Goal: Download file/media

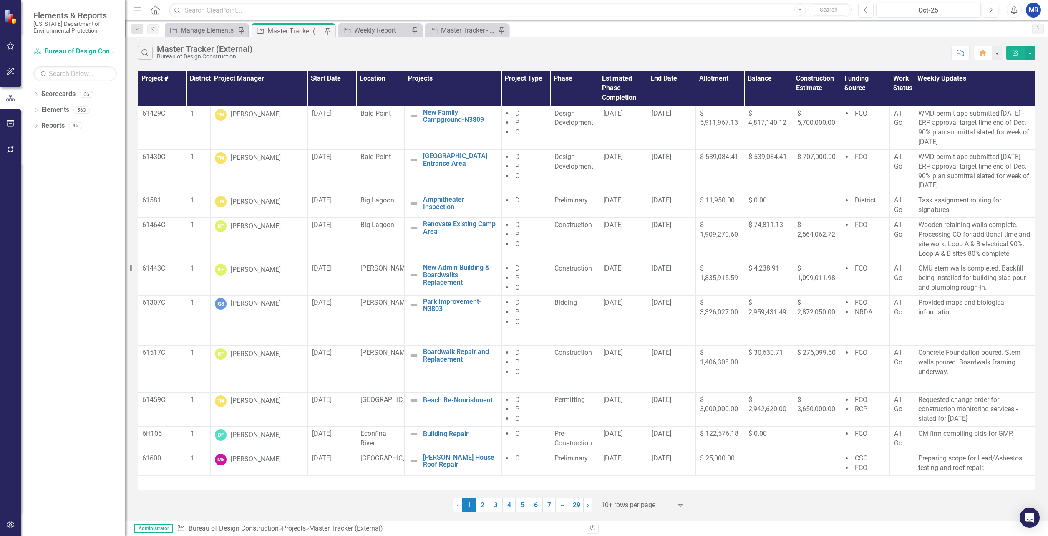
drag, startPoint x: 342, startPoint y: 50, endPoint x: 490, endPoint y: 60, distance: 147.6
click at [343, 50] on div "Search Master Tracker (External) Bureau of Design Construction" at bounding box center [542, 52] width 809 height 14
click at [1034, 53] on button "button" at bounding box center [1029, 52] width 11 height 15
click at [997, 90] on link "PDF Export to PDF" at bounding box center [1002, 84] width 66 height 15
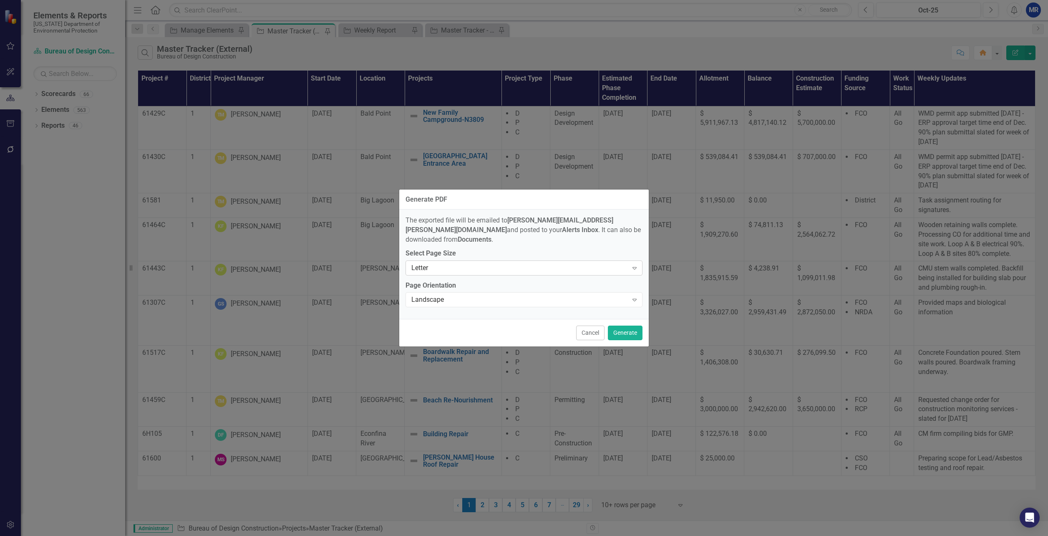
click at [520, 263] on div "Letter" at bounding box center [519, 268] width 216 height 10
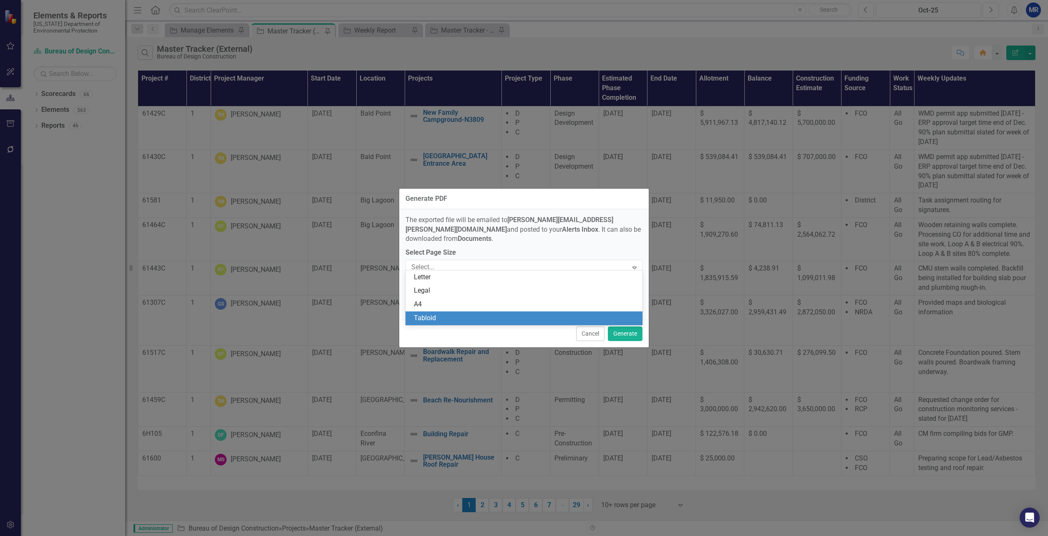
click at [468, 317] on div "Tabloid" at bounding box center [526, 318] width 224 height 10
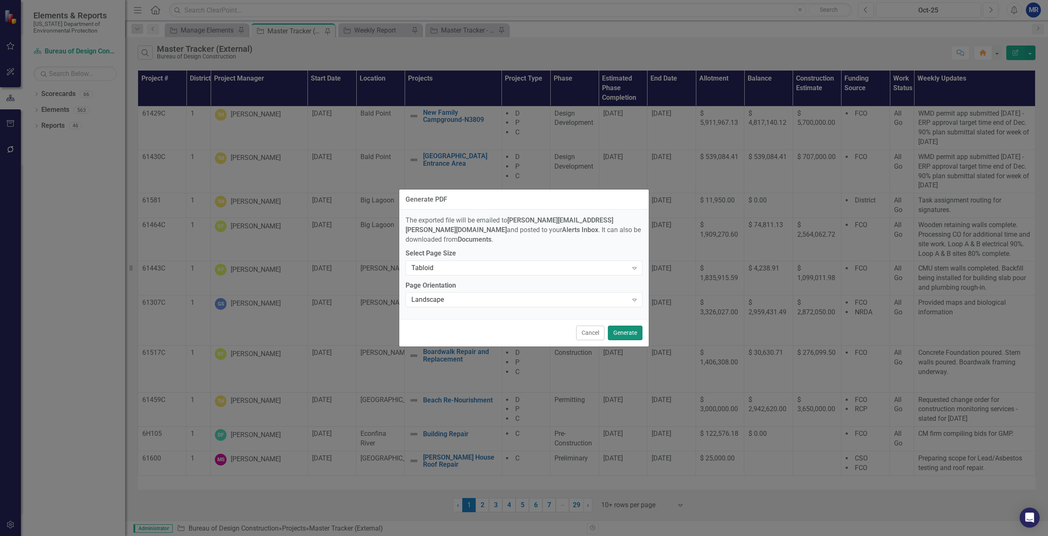
click at [631, 326] on button "Generate" at bounding box center [625, 332] width 35 height 15
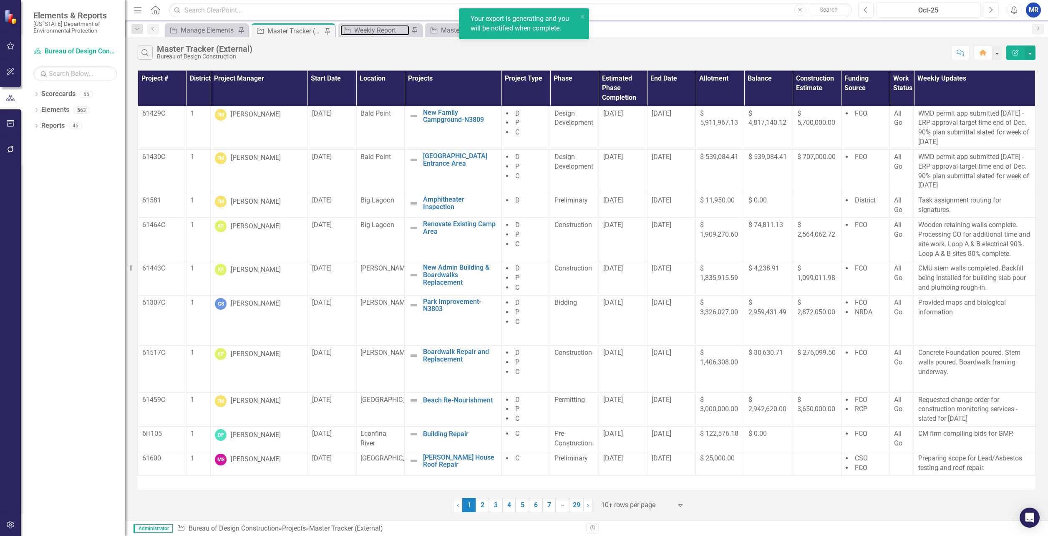
click at [367, 30] on div "Weekly Report" at bounding box center [381, 30] width 55 height 10
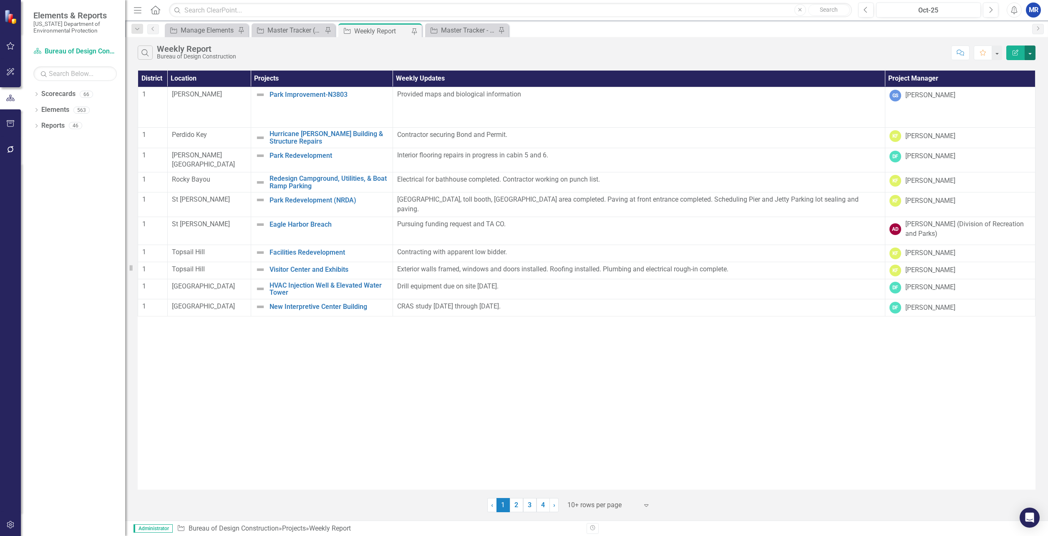
click at [1032, 54] on button "button" at bounding box center [1029, 52] width 11 height 15
click at [998, 86] on link "PDF Export to PDF" at bounding box center [1002, 84] width 66 height 15
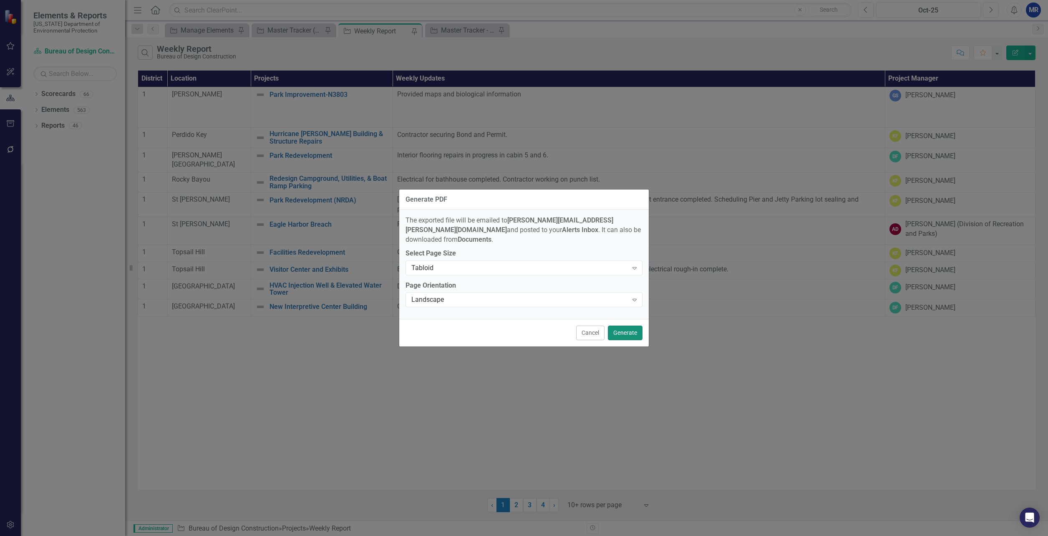
click at [620, 329] on button "Generate" at bounding box center [625, 332] width 35 height 15
